Goal: Find specific page/section: Find specific page/section

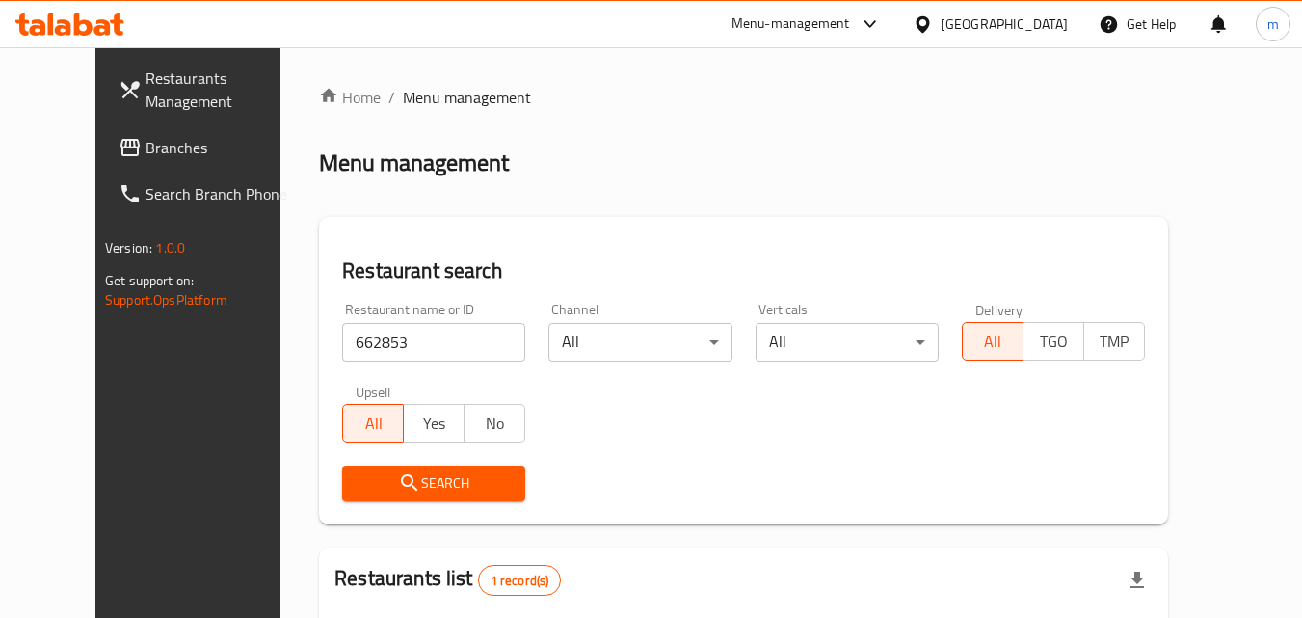
scroll to position [226, 0]
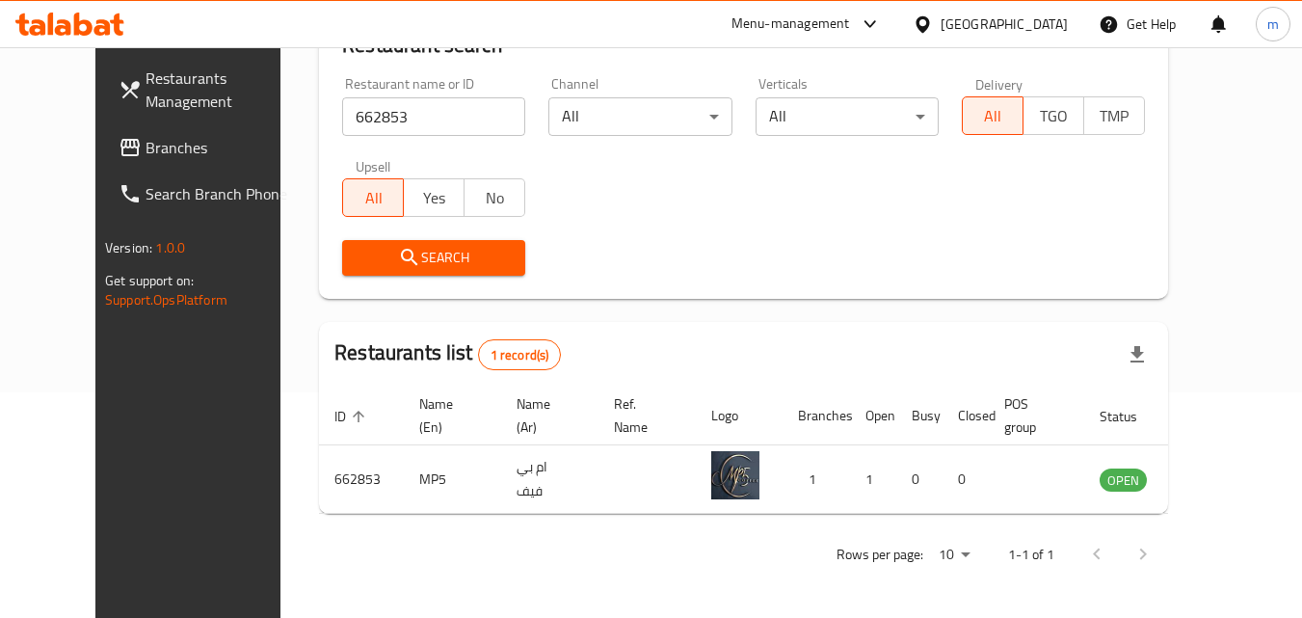
click at [93, 17] on icon at bounding box center [69, 24] width 109 height 23
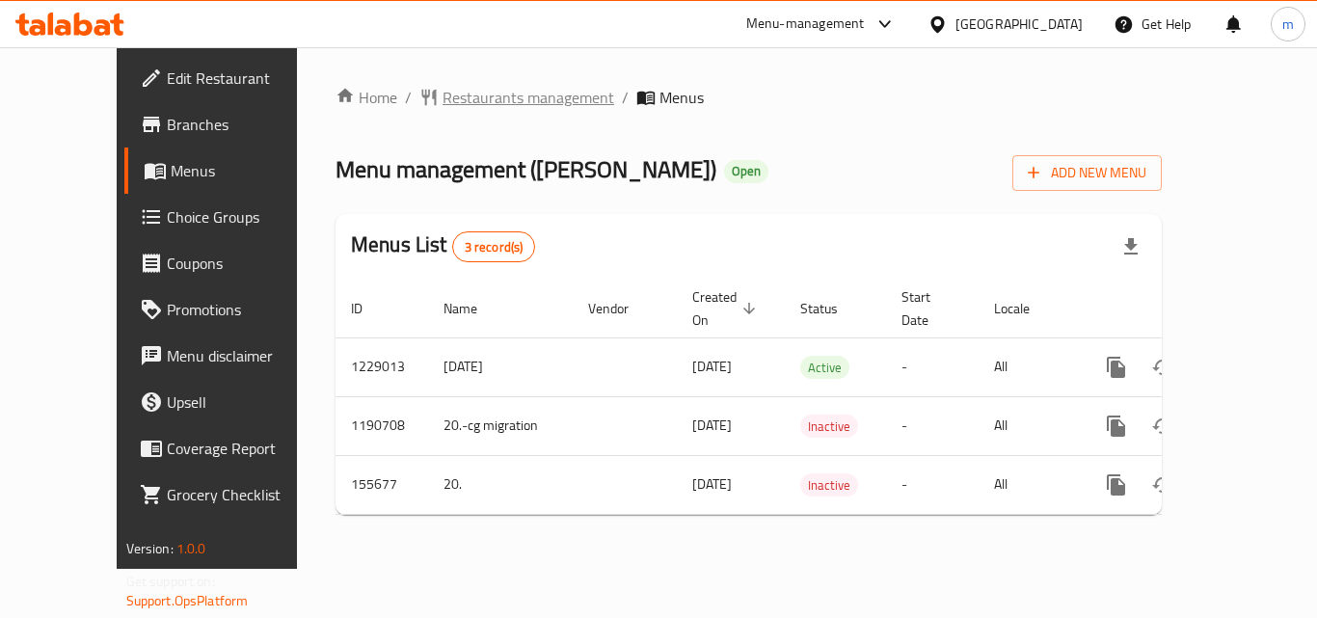
click at [492, 102] on span "Restaurants management" at bounding box center [528, 97] width 172 height 23
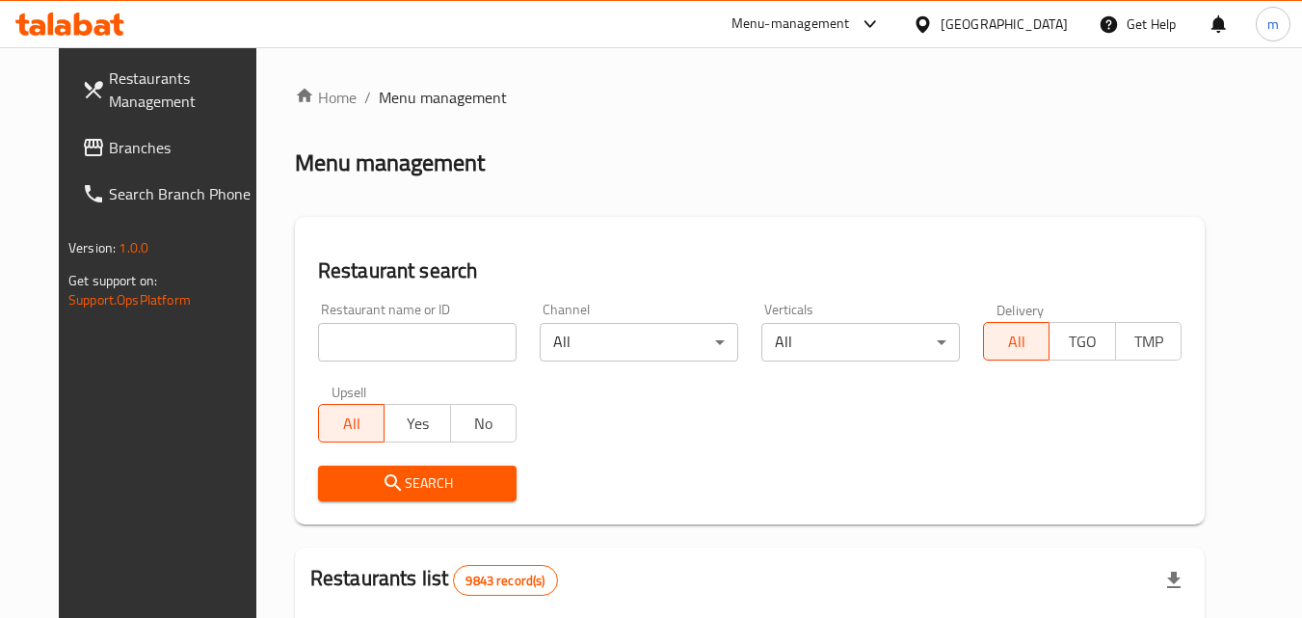
click at [336, 348] on input "search" at bounding box center [417, 342] width 199 height 39
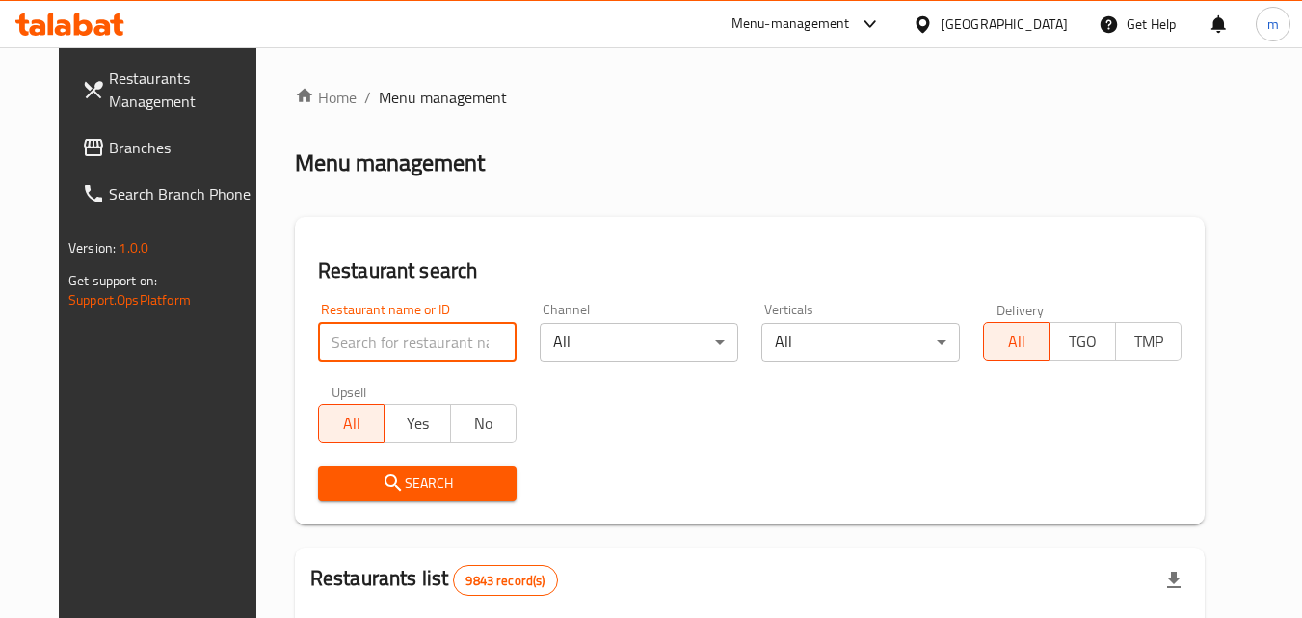
paste input "615006"
type input "615006"
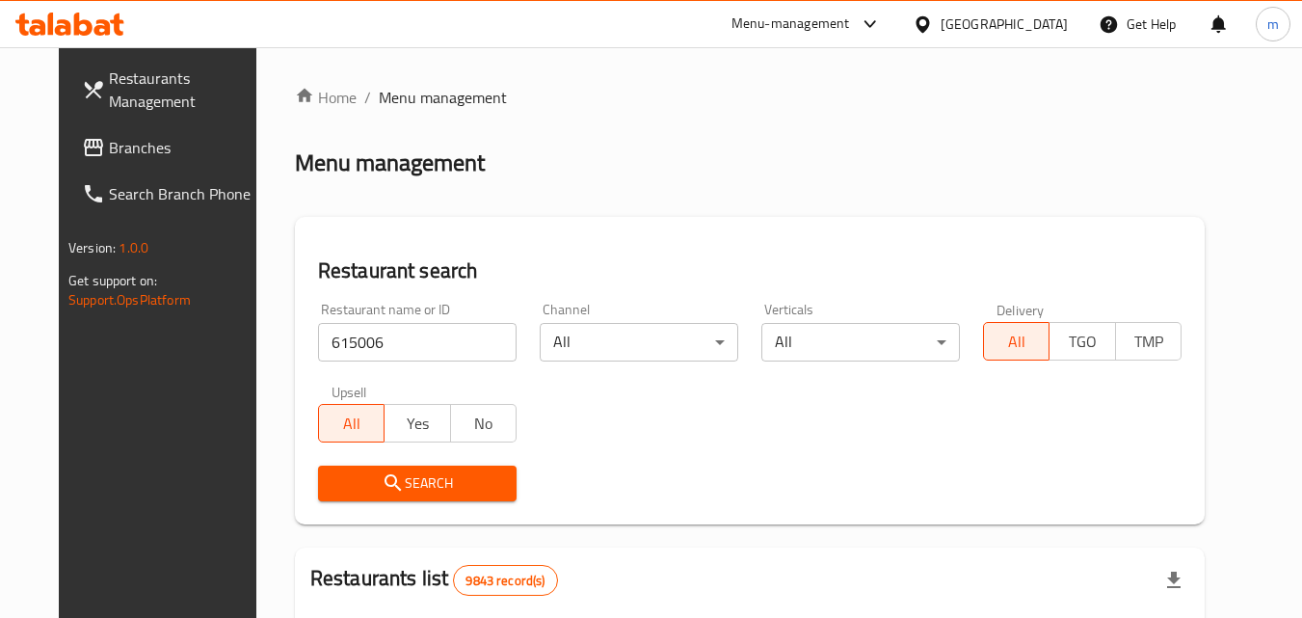
click at [382, 483] on icon "submit" at bounding box center [393, 482] width 23 height 23
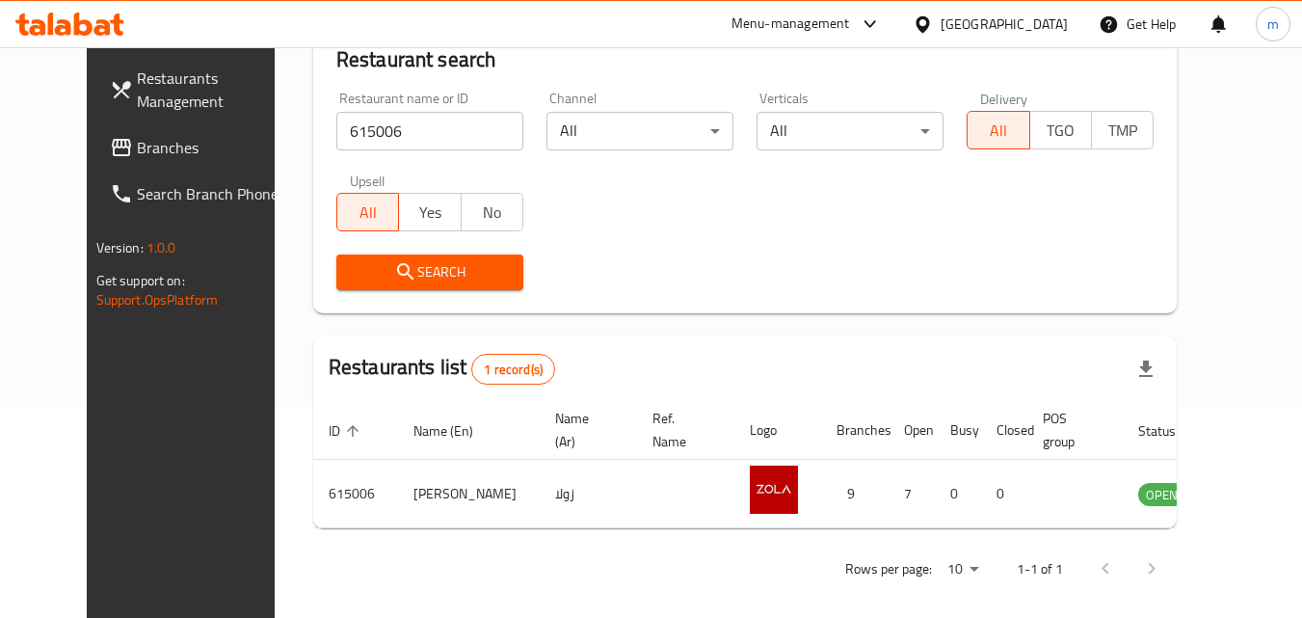
scroll to position [226, 0]
